Goal: Check status: Check status

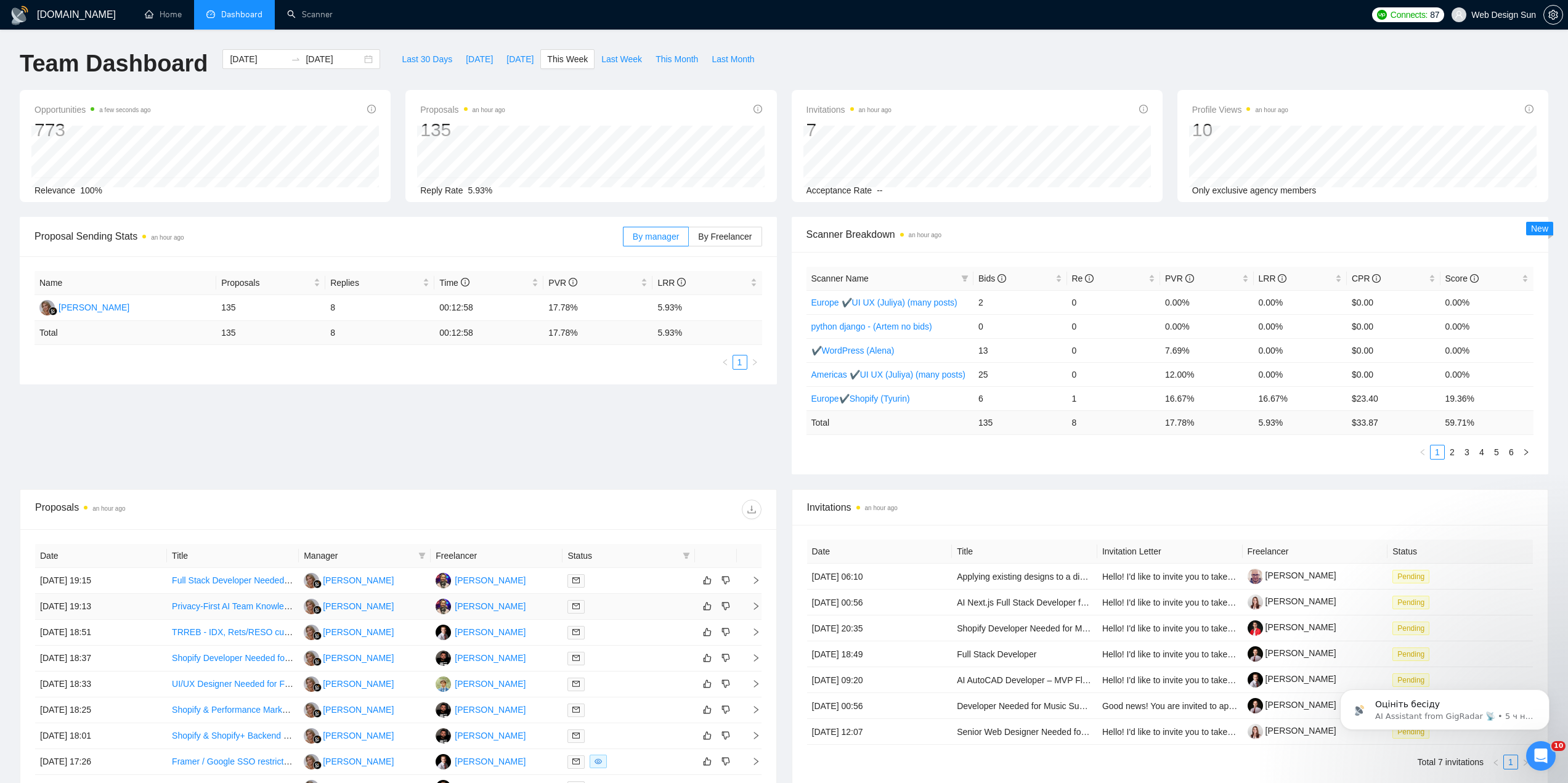
scroll to position [193, 0]
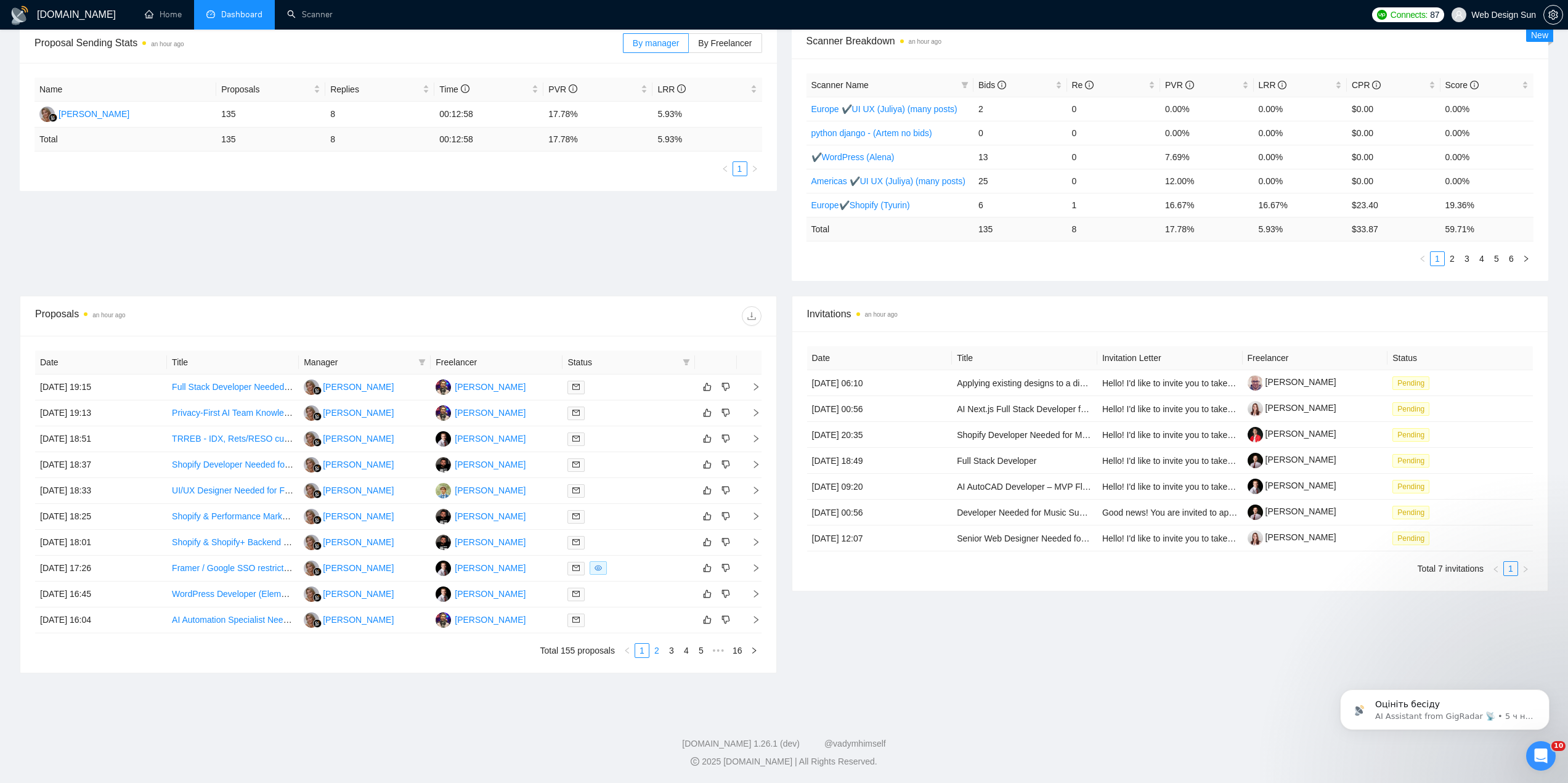
click at [656, 655] on link "2" at bounding box center [656, 650] width 13 height 13
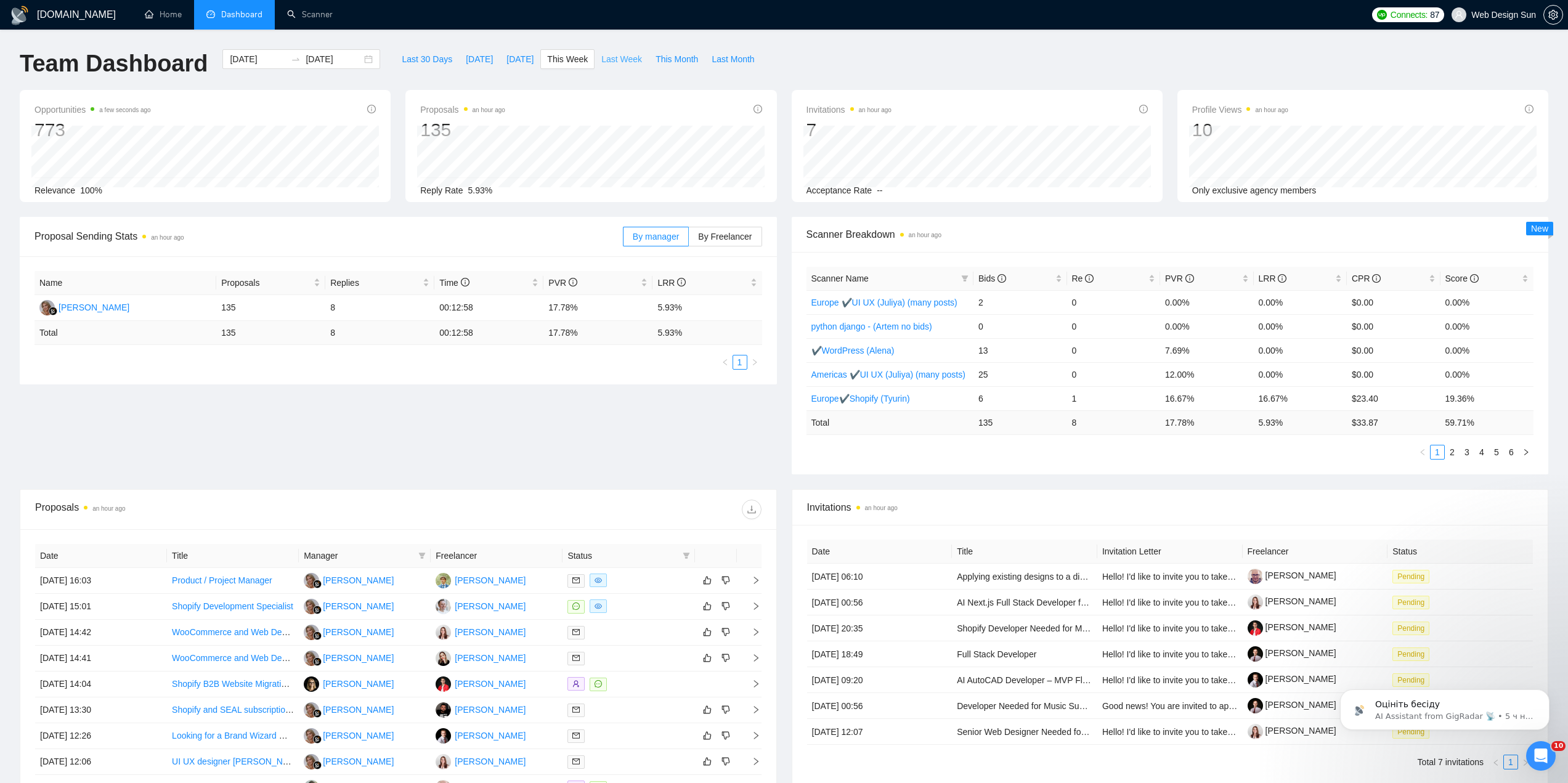
click at [596, 51] on button "Last Week" at bounding box center [622, 59] width 54 height 19
type input "2025-09-08"
type input "2025-09-14"
